Goal: Task Accomplishment & Management: Manage account settings

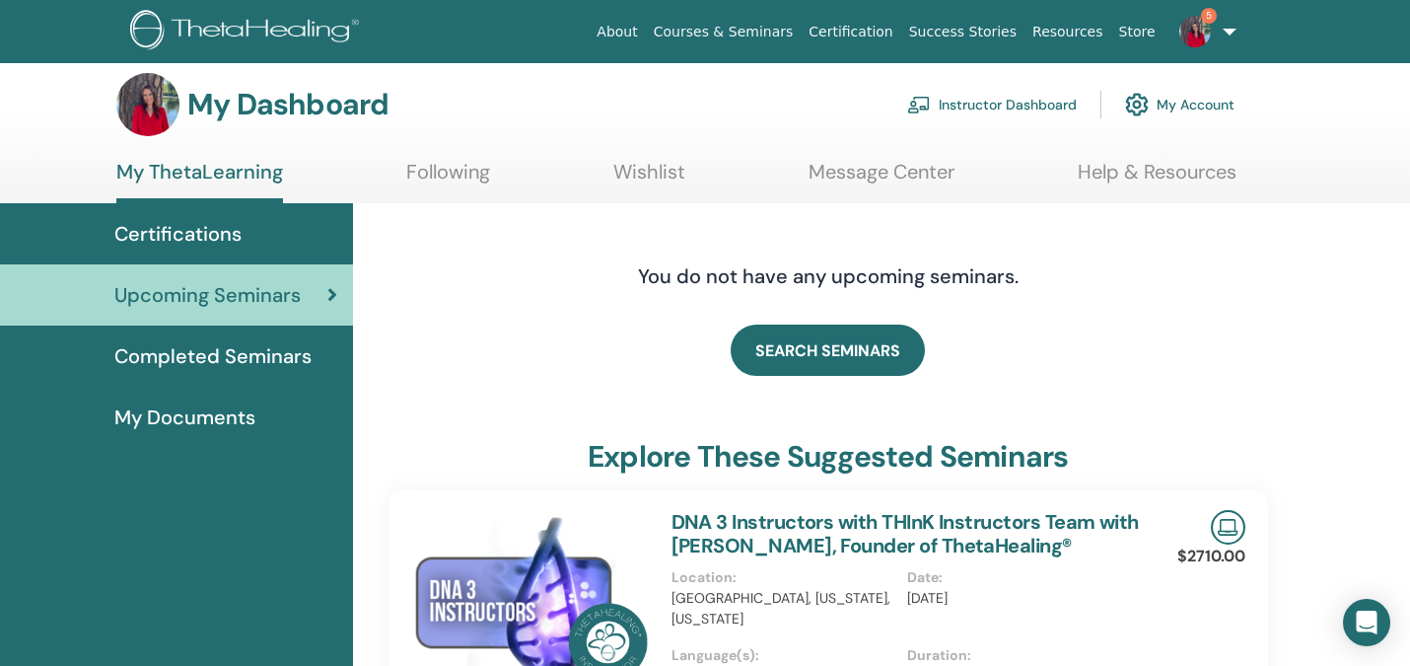
scroll to position [5, 0]
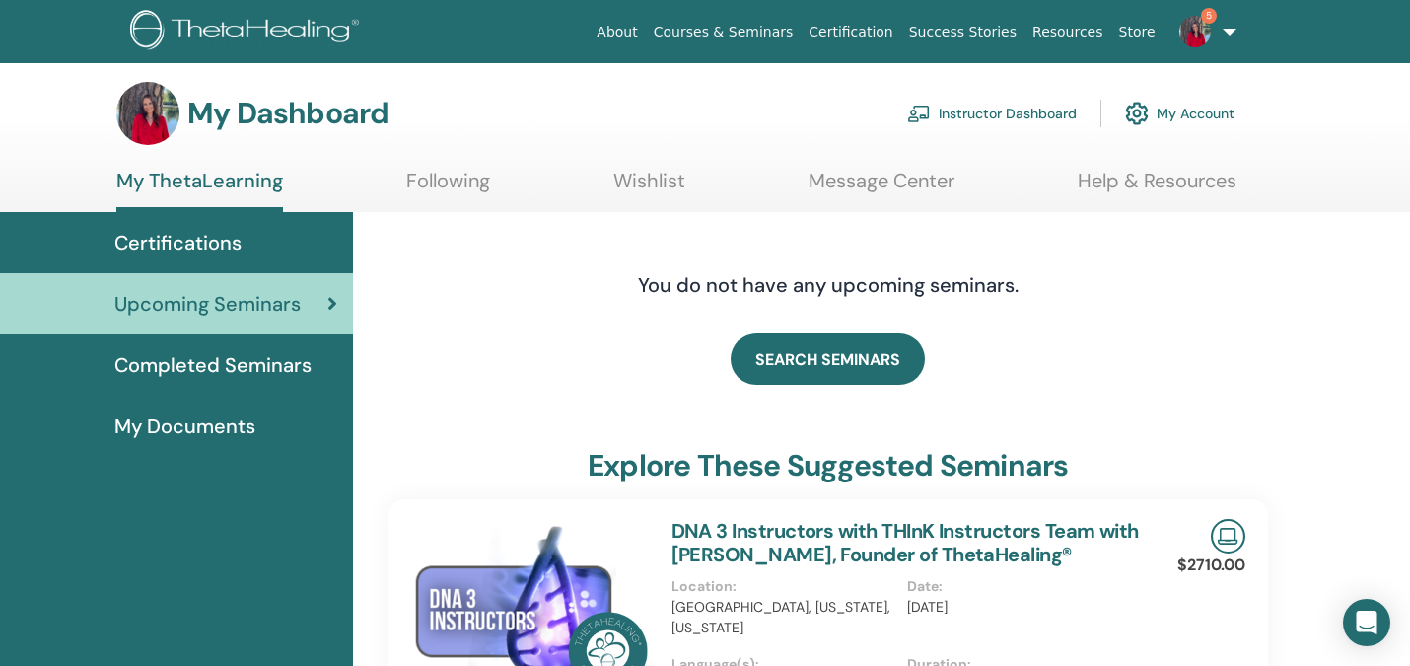
click at [1026, 119] on link "Instructor Dashboard" at bounding box center [992, 113] width 170 height 43
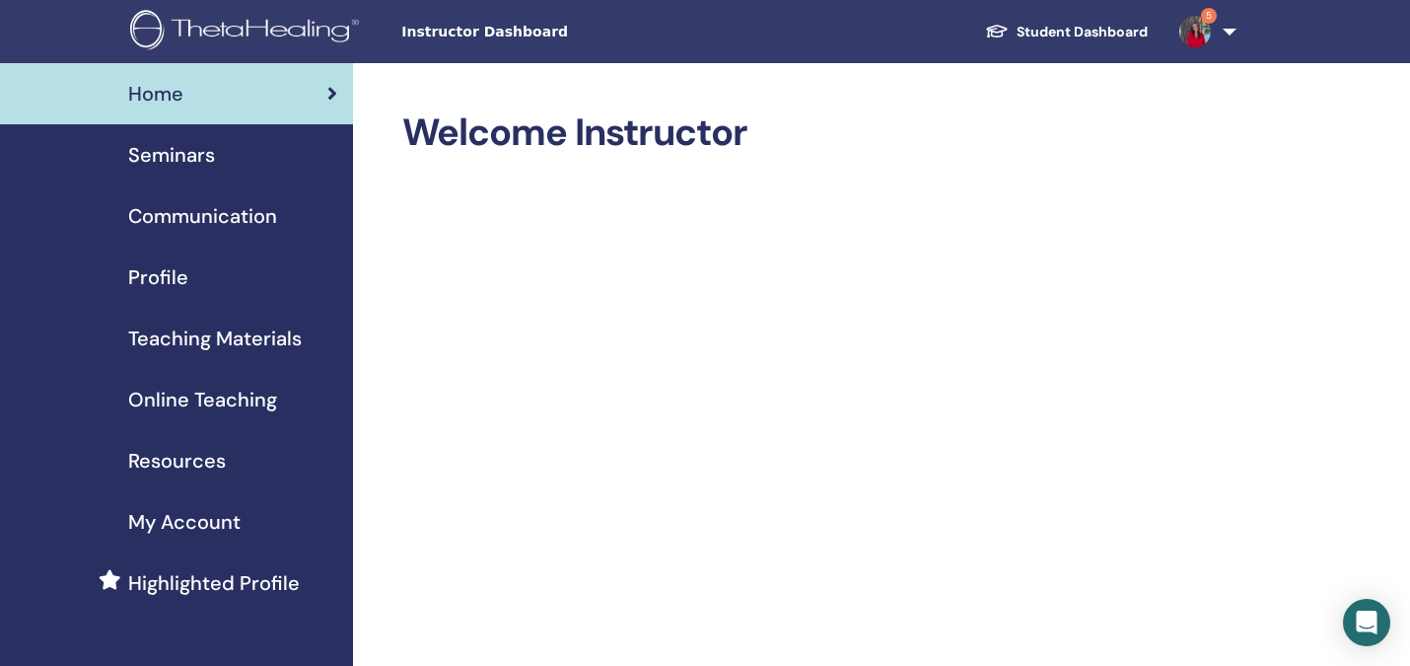
click at [143, 158] on span "Seminars" at bounding box center [171, 155] width 87 height 30
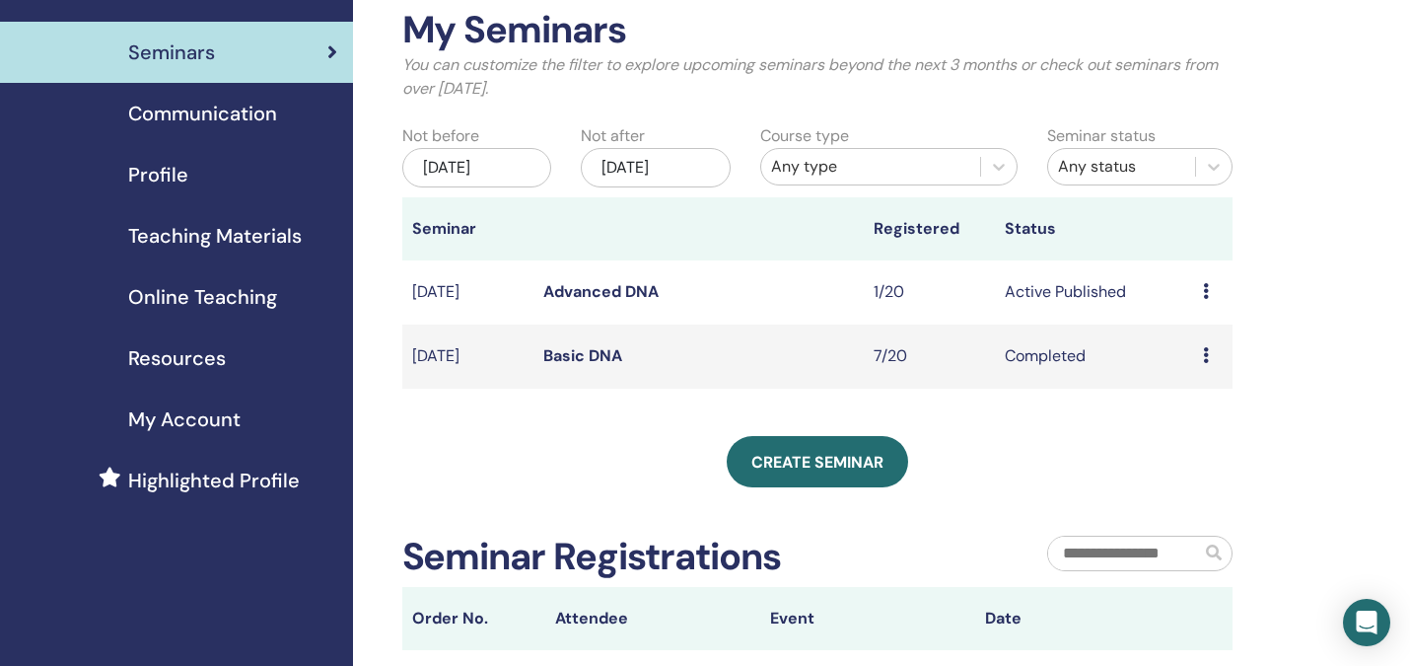
scroll to position [108, 0]
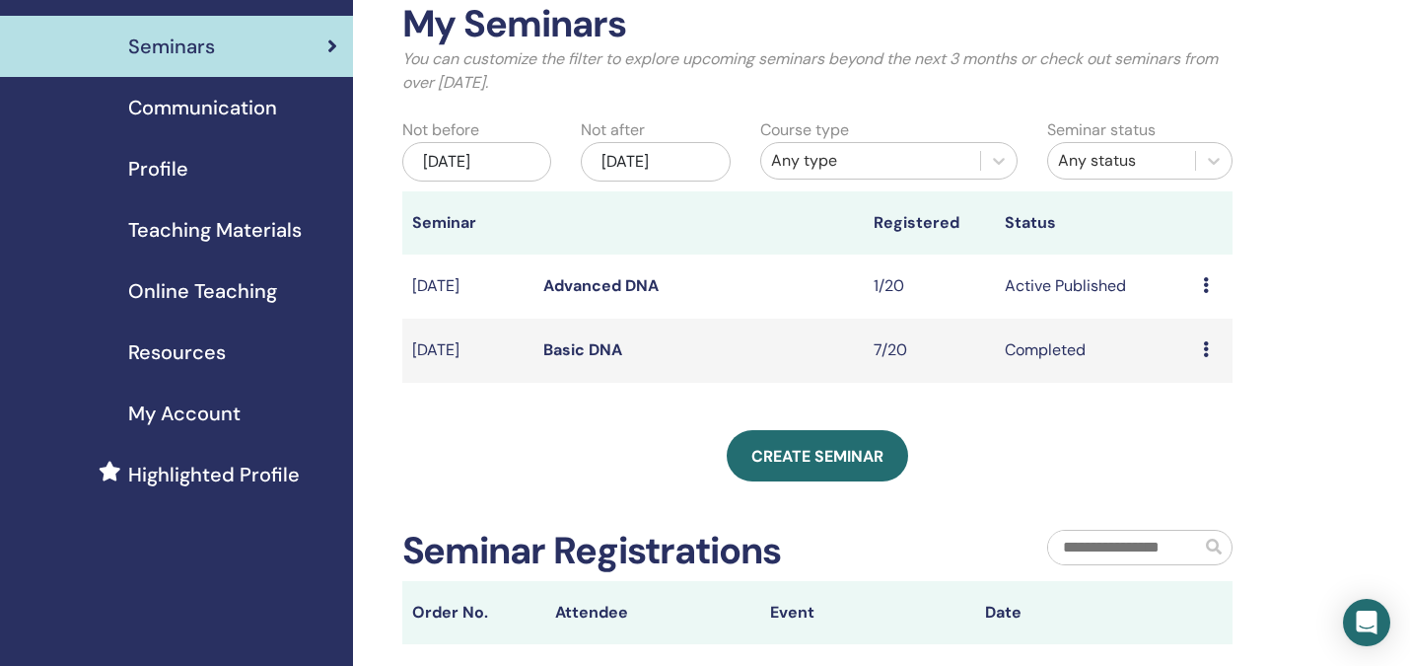
click at [1204, 347] on icon at bounding box center [1206, 349] width 6 height 16
click at [1191, 390] on link "Attendees" at bounding box center [1199, 393] width 75 height 21
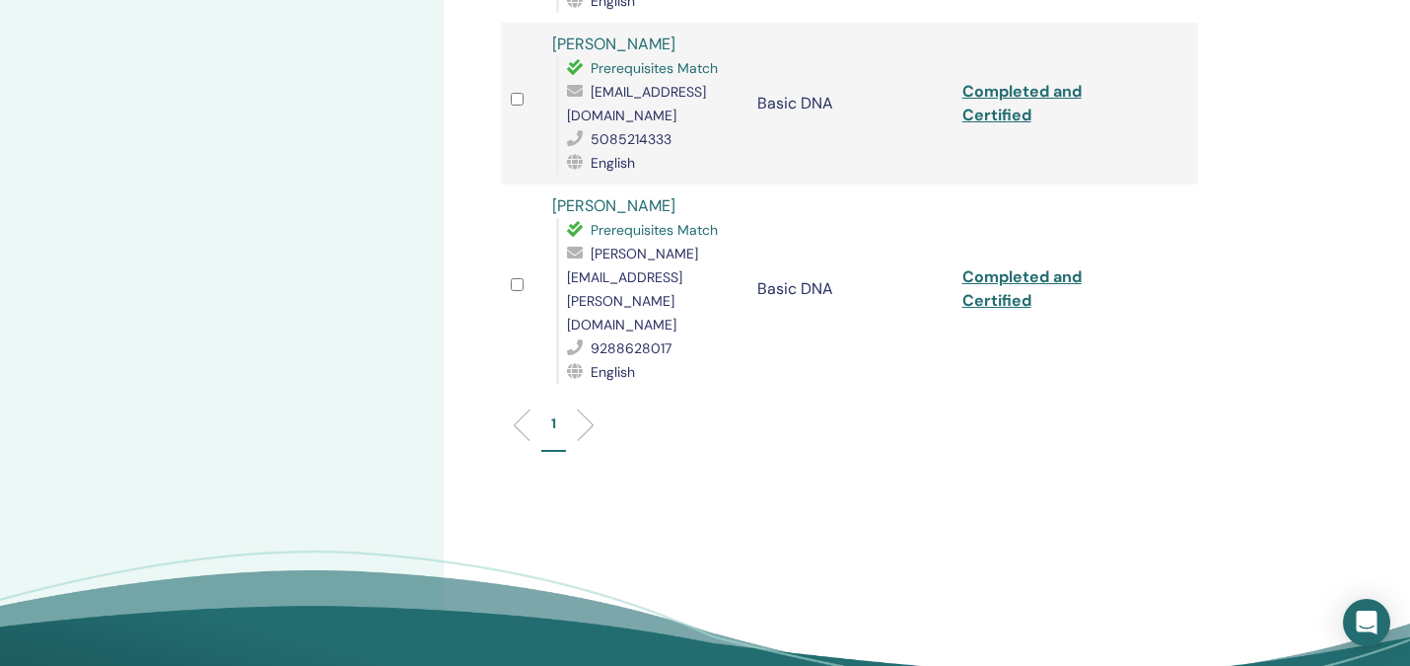
scroll to position [1098, 0]
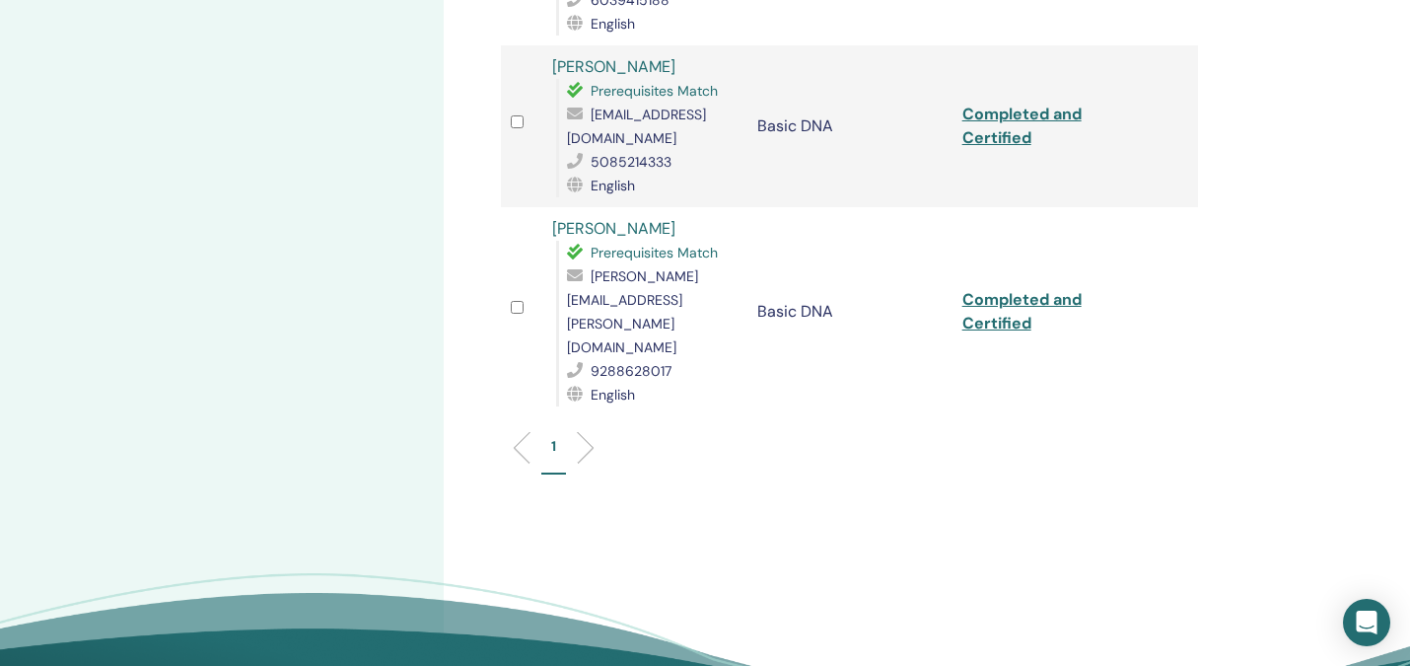
click at [583, 431] on li at bounding box center [578, 448] width 34 height 34
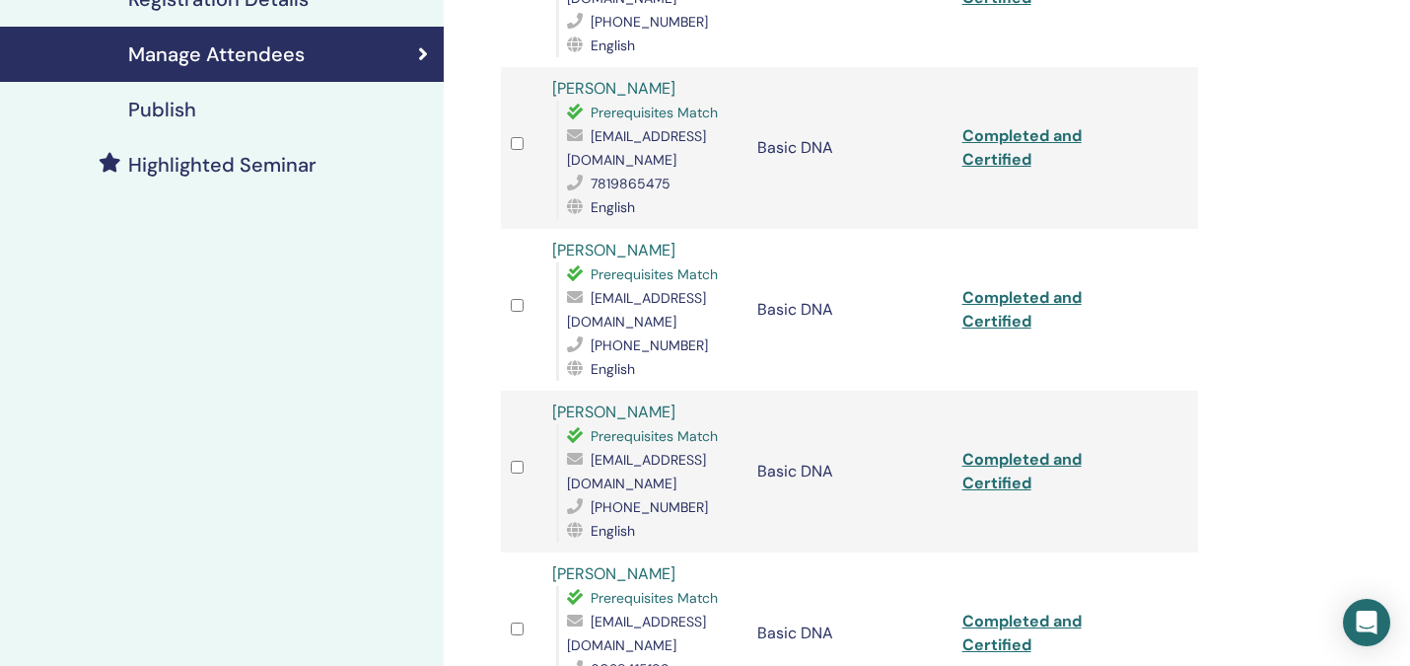
scroll to position [242, 0]
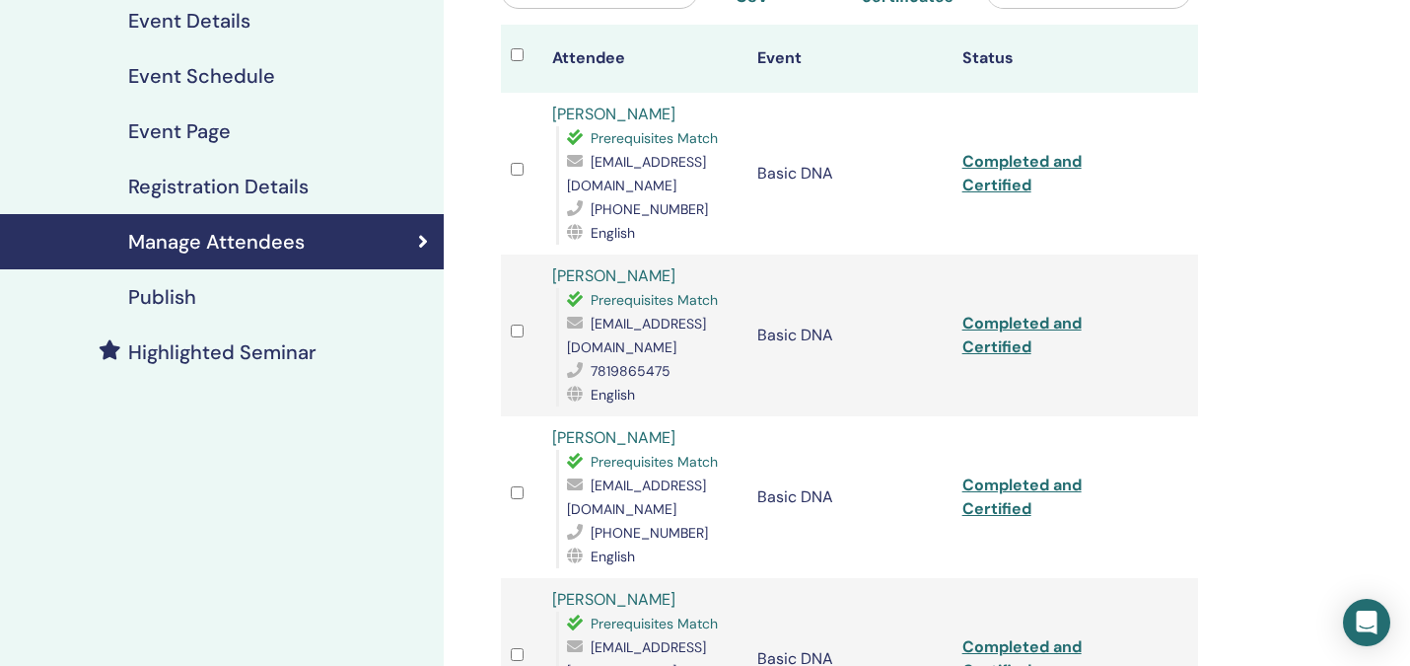
drag, startPoint x: 1398, startPoint y: 169, endPoint x: 1420, endPoint y: 101, distance: 71.4
click at [1409, 101] on html "Instructor Dashboard Student Dashboard 5 JG Jodi Griffin St. Onge My ThetaLearn…" at bounding box center [705, 91] width 1410 height 666
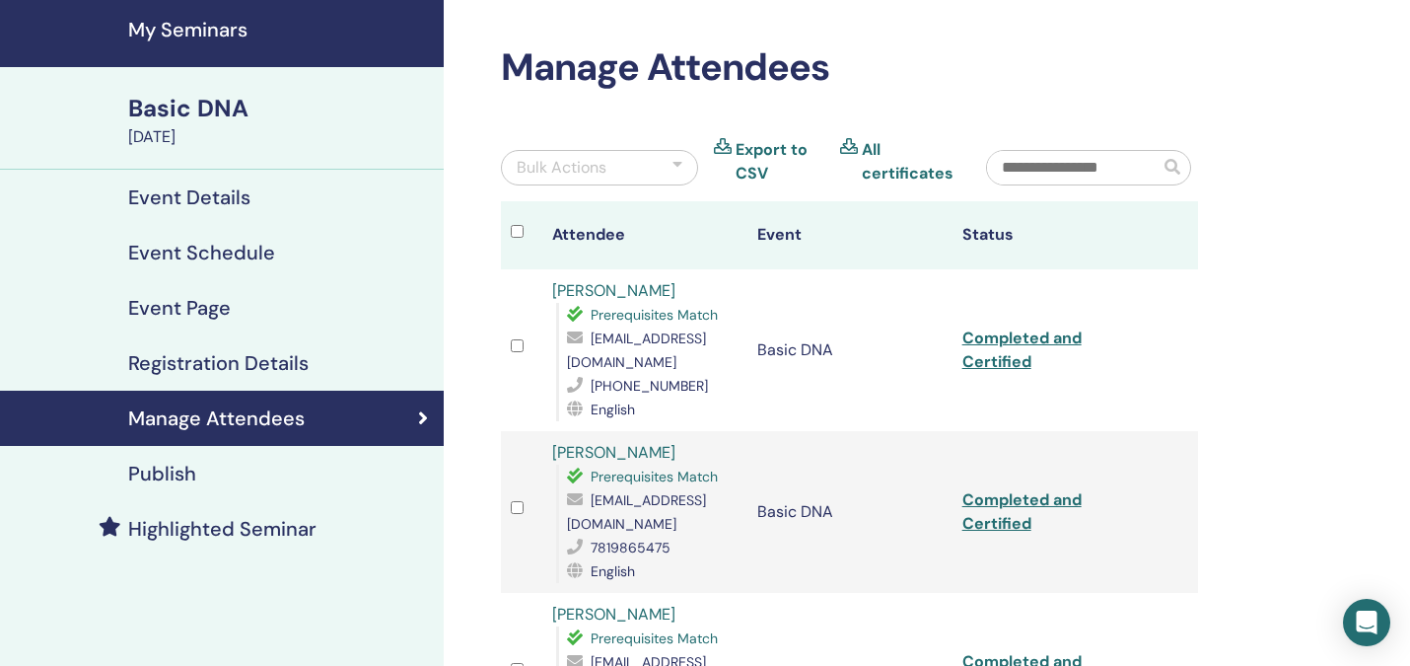
scroll to position [0, 0]
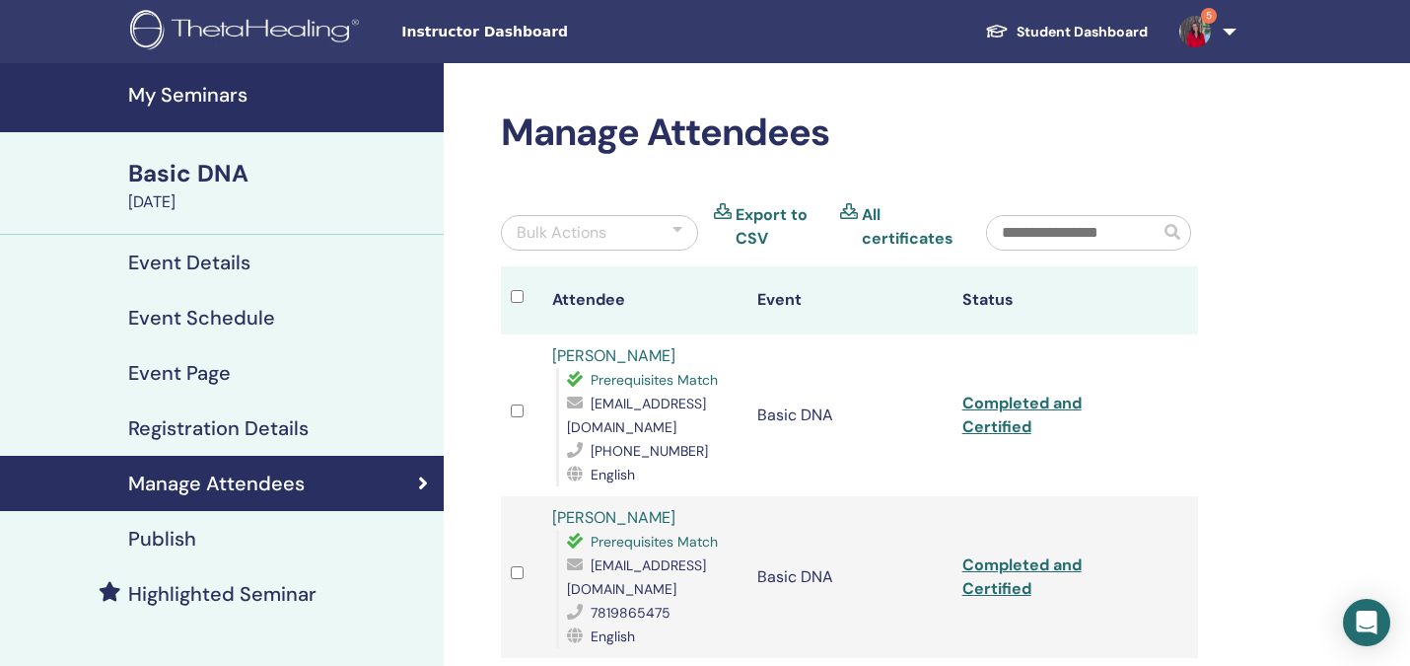
click at [871, 215] on link "All certificates" at bounding box center [909, 226] width 94 height 47
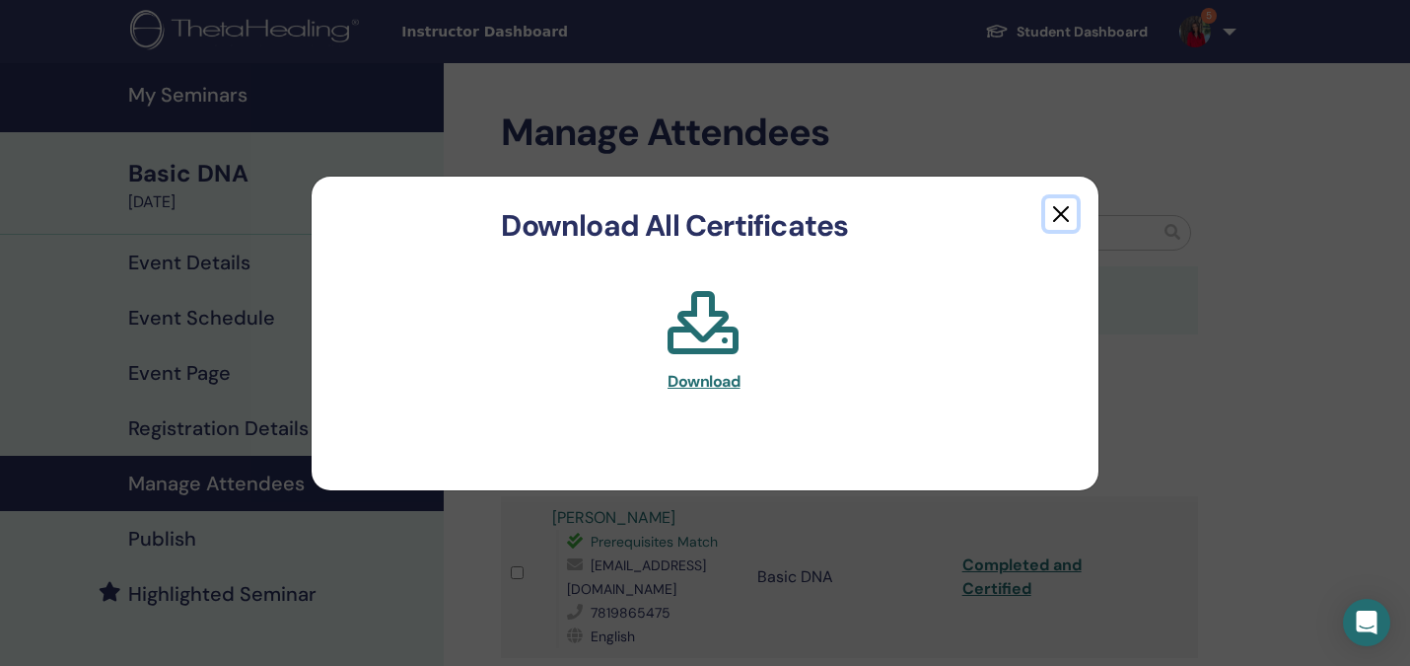
click at [1061, 215] on button "button" at bounding box center [1061, 214] width 32 height 32
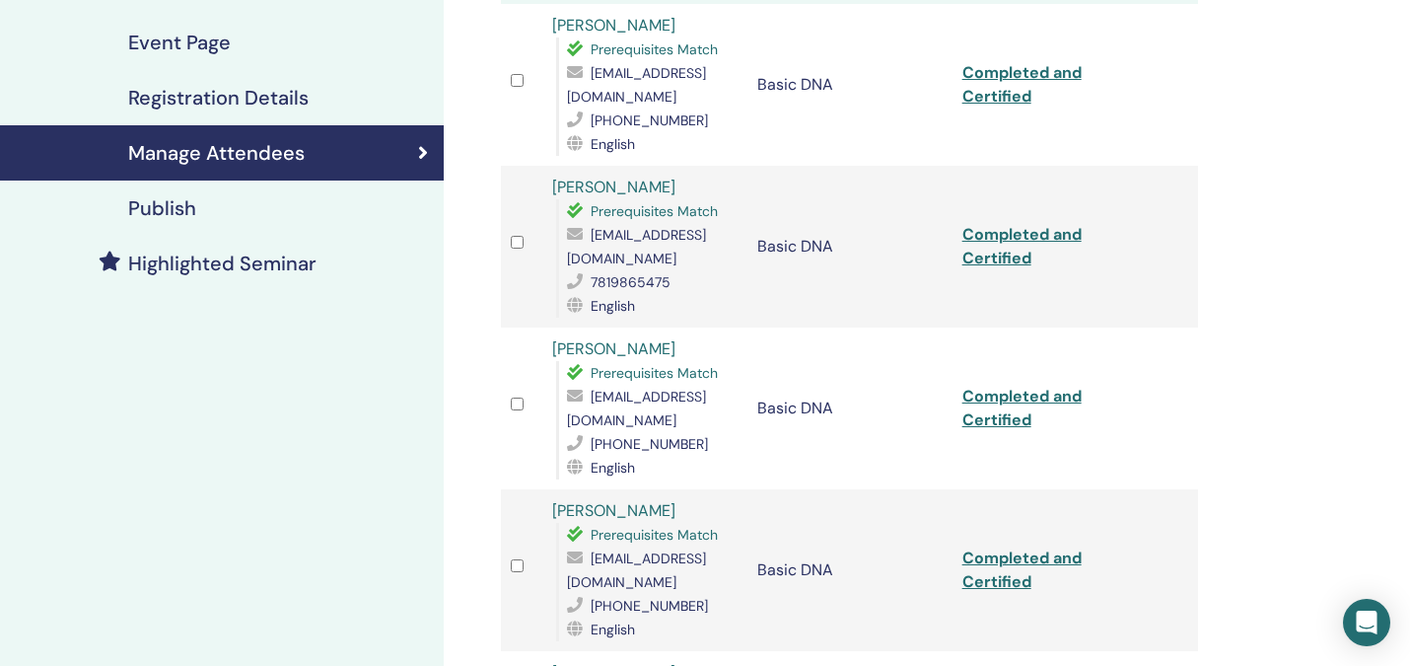
scroll to position [350, 0]
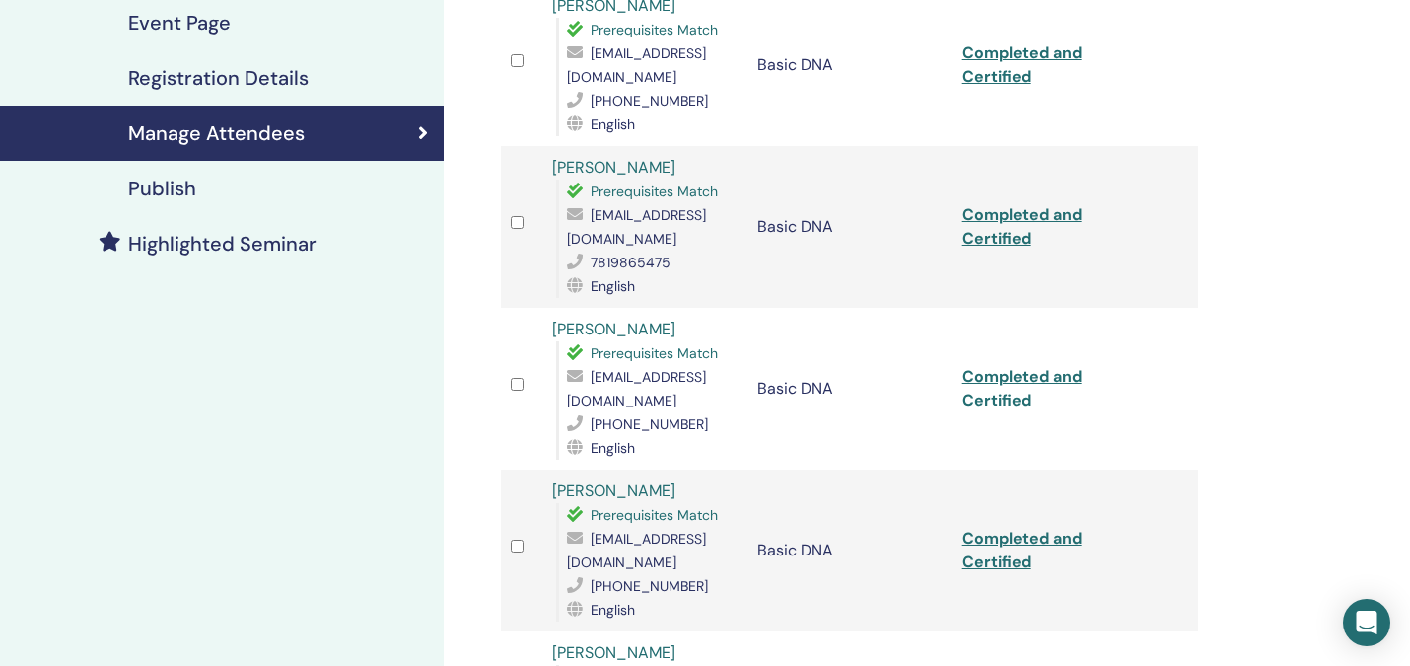
click at [188, 26] on h4 "Event Page" at bounding box center [179, 23] width 103 height 24
